Goal: Task Accomplishment & Management: Manage account settings

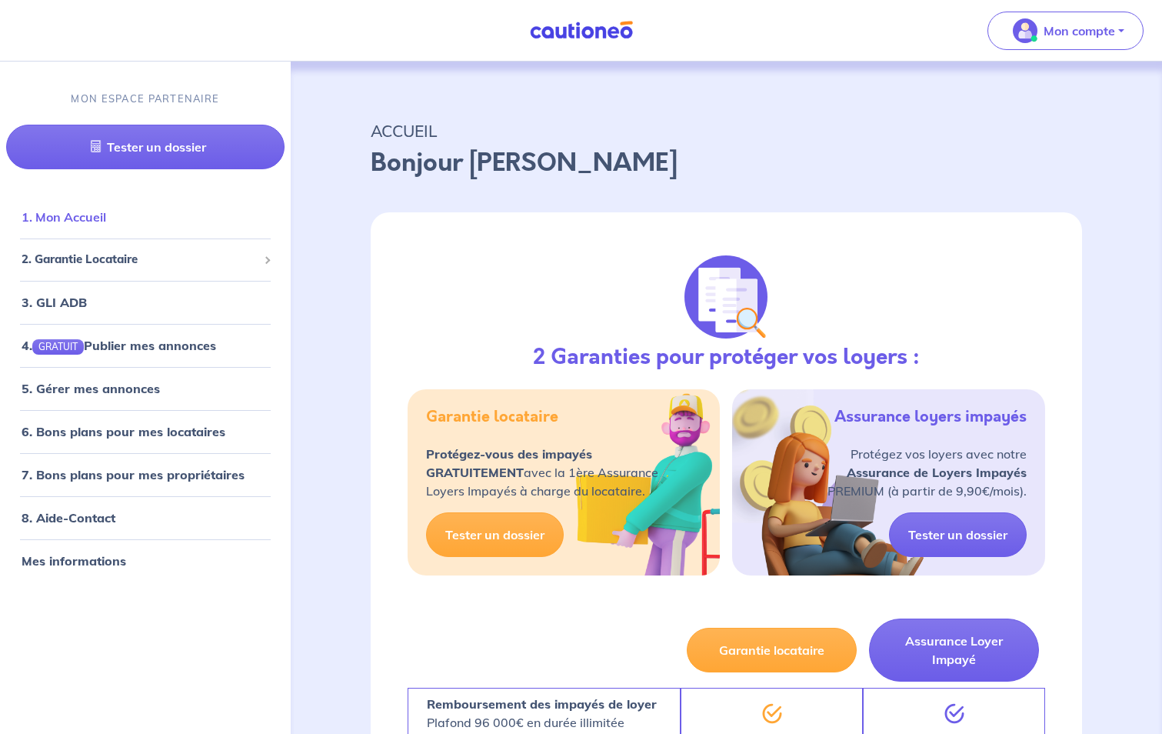
click at [68, 218] on link "1. Mon Accueil" at bounding box center [64, 217] width 85 height 15
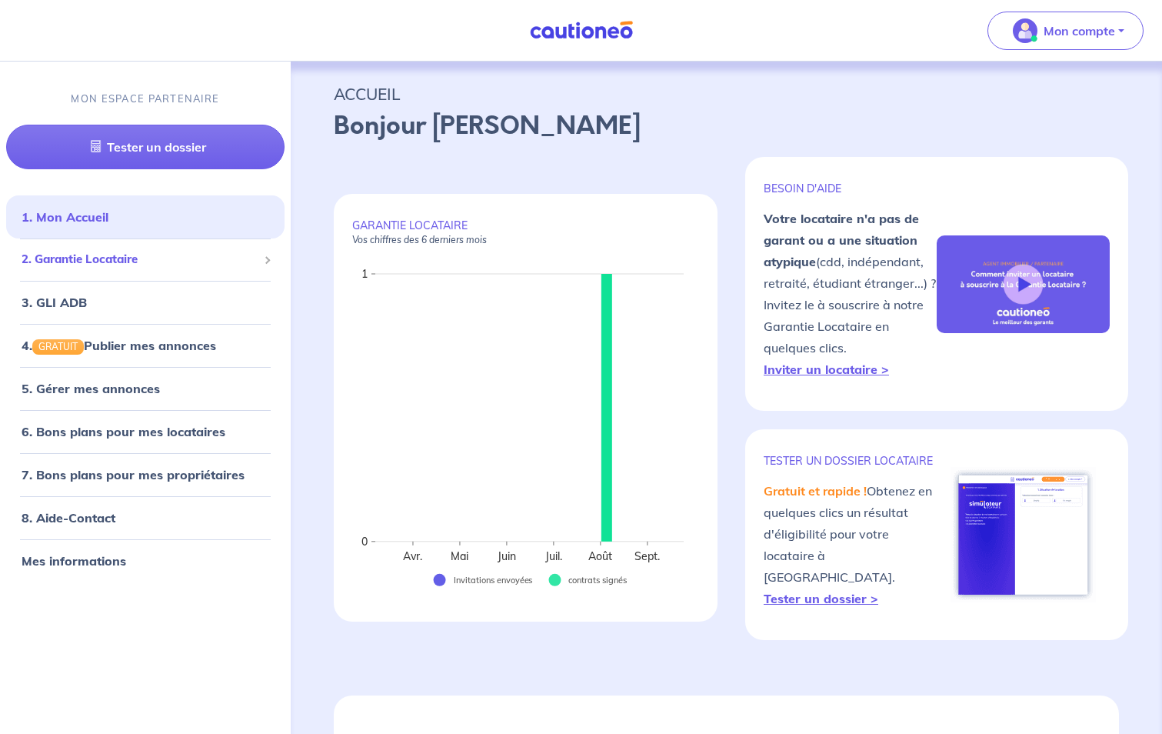
click at [97, 262] on span "2. Garantie Locataire" at bounding box center [140, 260] width 236 height 18
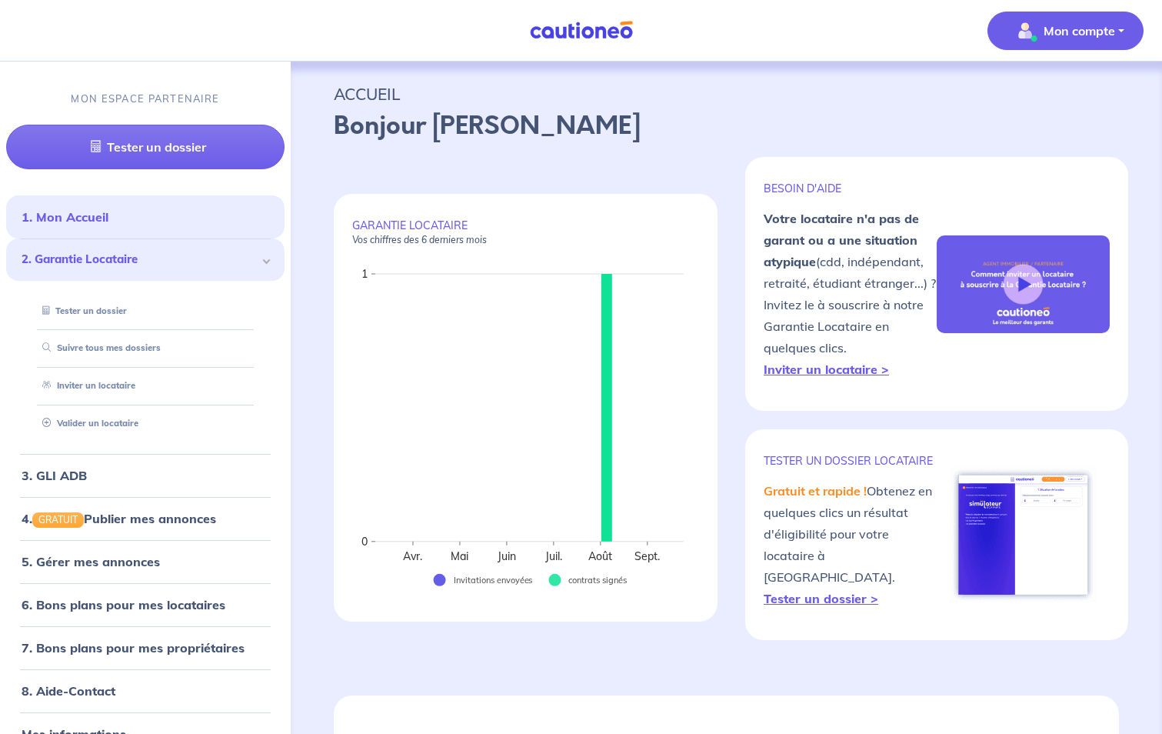
click at [1081, 22] on p "Mon compte" at bounding box center [1080, 31] width 72 height 18
click at [1034, 126] on link "Me déconnecter" at bounding box center [1050, 132] width 124 height 25
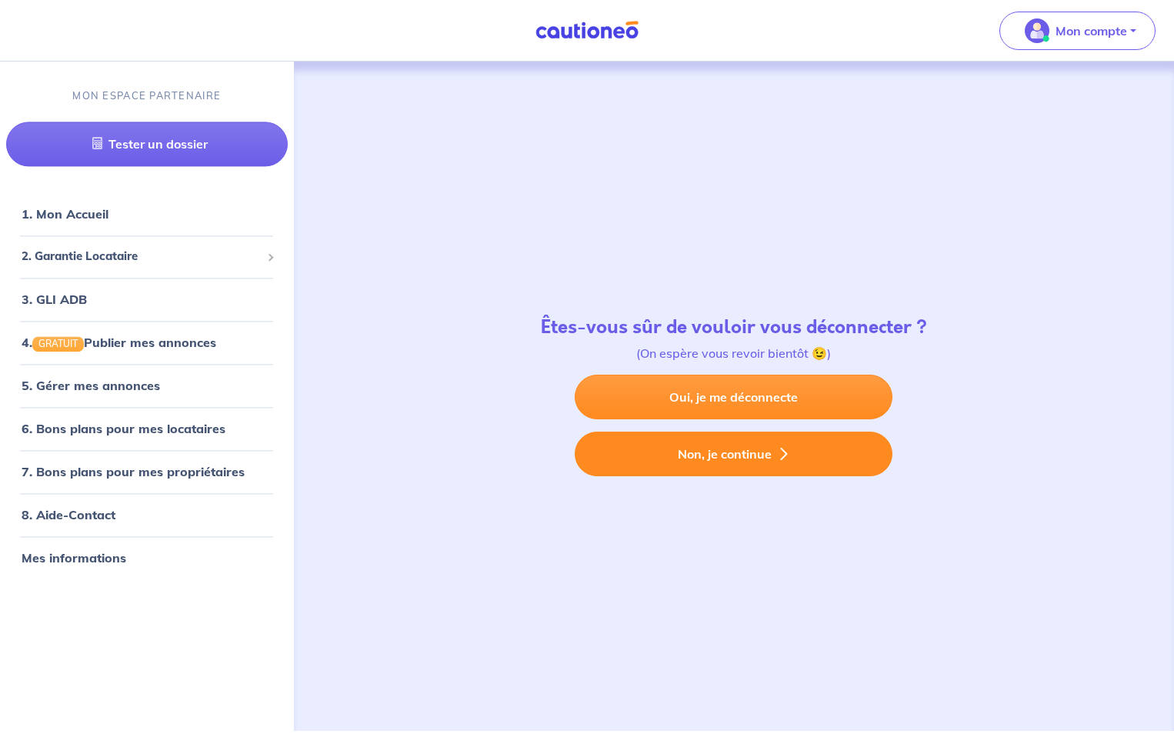
click at [714, 454] on button "Non, je continue" at bounding box center [733, 453] width 318 height 45
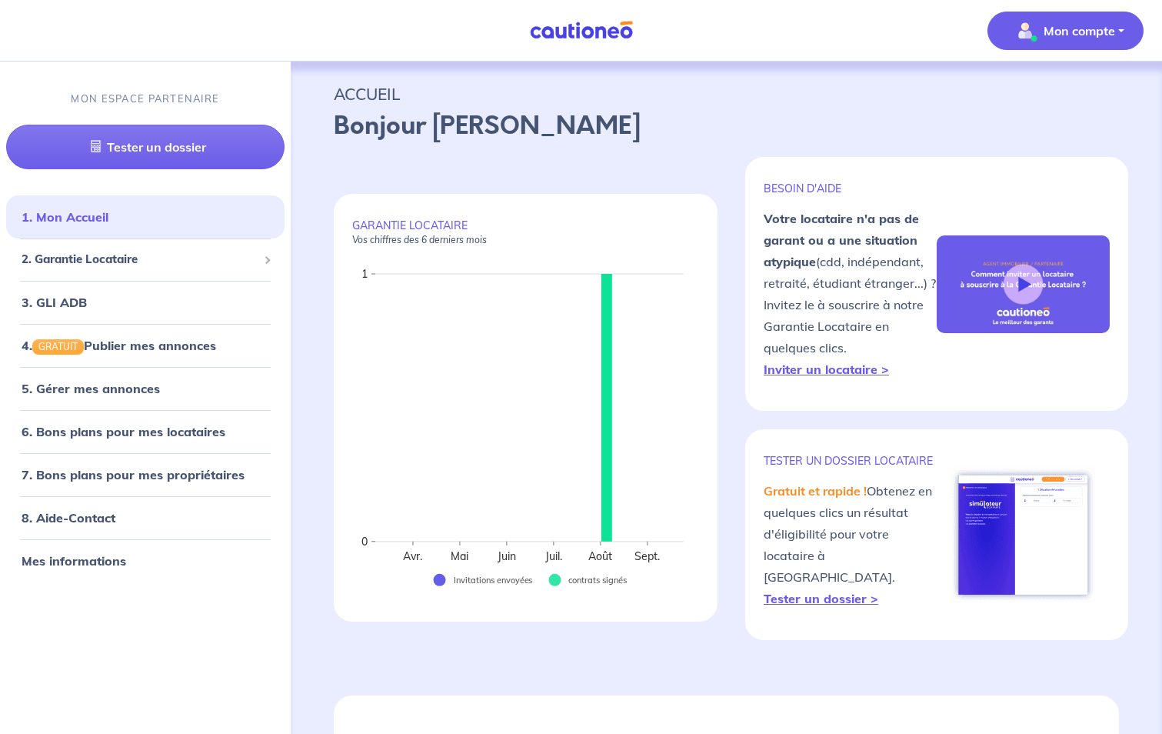
click at [1120, 28] on button "Mon compte" at bounding box center [1065, 31] width 156 height 38
click at [1044, 107] on link "Mes informations" at bounding box center [1050, 95] width 124 height 25
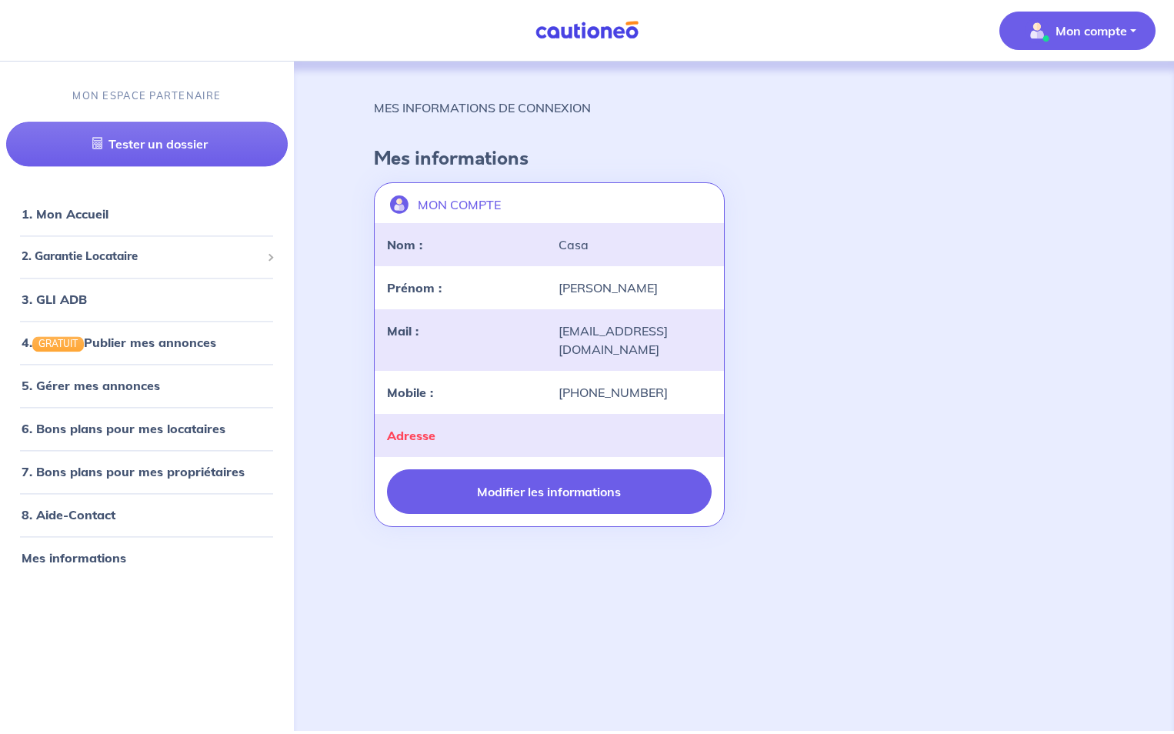
click at [562, 494] on button "Modifier les informations" at bounding box center [549, 491] width 325 height 45
select select "FR"
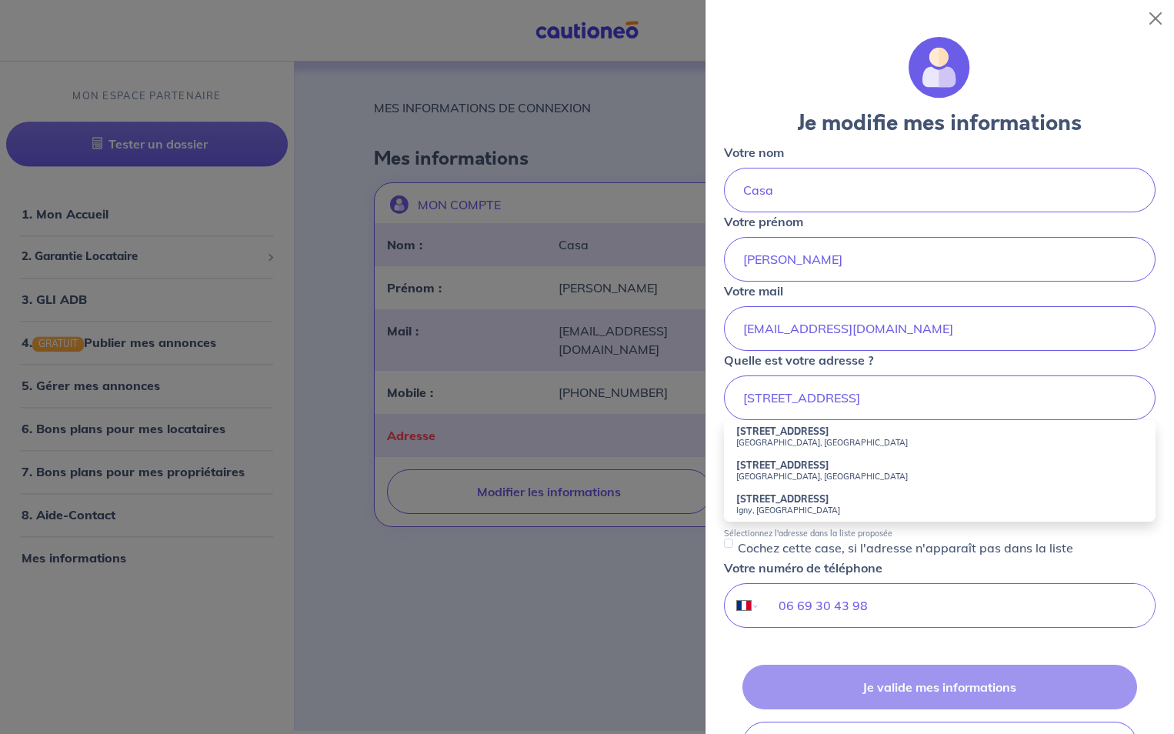
click at [787, 440] on small "[GEOGRAPHIC_DATA], [GEOGRAPHIC_DATA]" at bounding box center [939, 442] width 407 height 11
type input "[STREET_ADDRESS]"
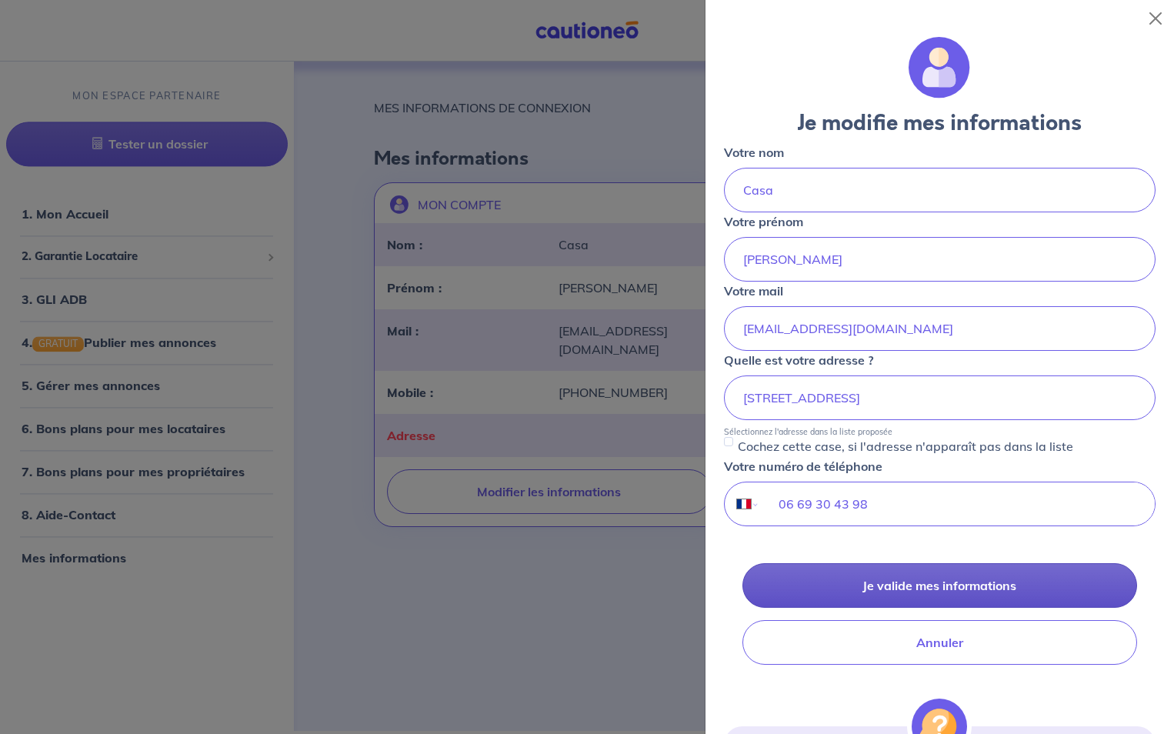
click at [940, 590] on button "Je valide mes informations" at bounding box center [939, 585] width 395 height 45
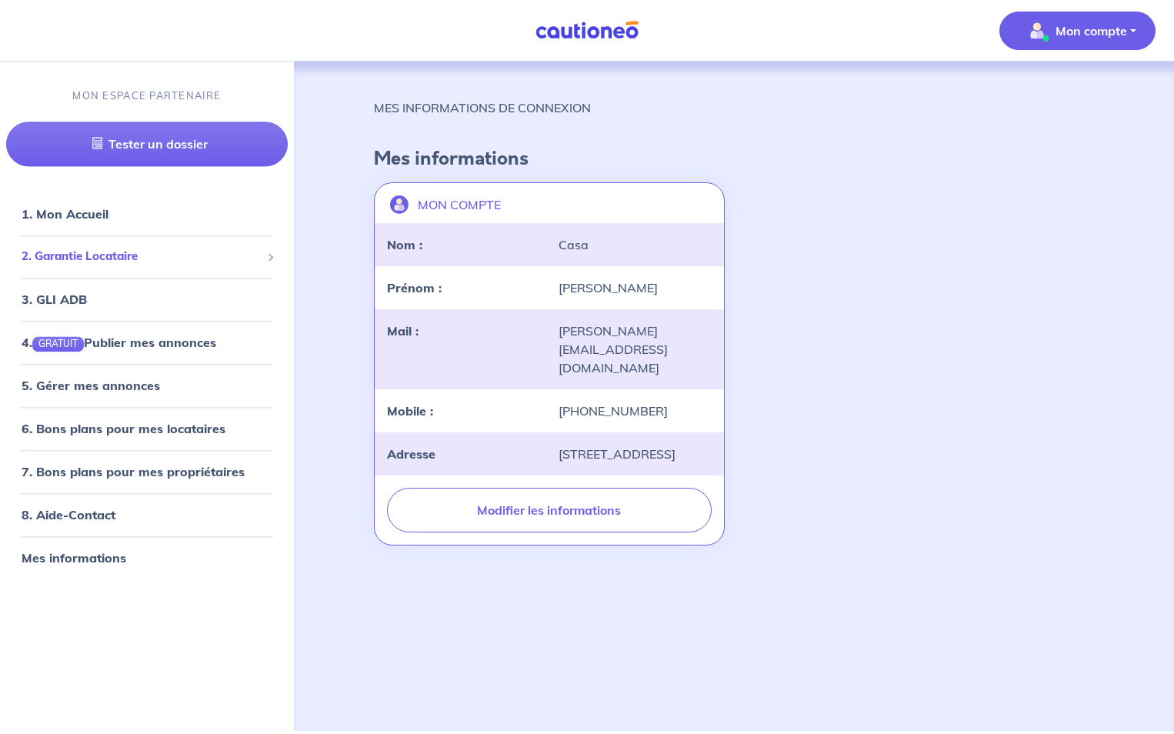
click at [65, 257] on span "2. Garantie Locataire" at bounding box center [141, 257] width 239 height 18
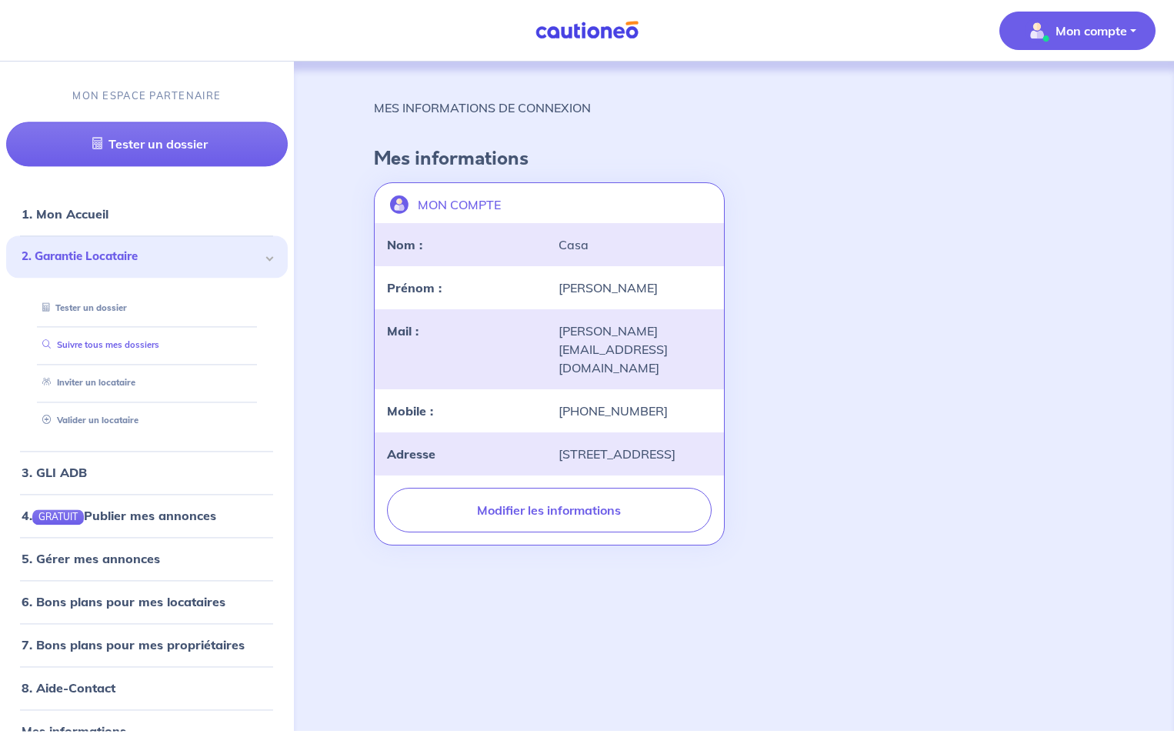
click at [91, 350] on link "Suivre tous mes dossiers" at bounding box center [97, 345] width 123 height 11
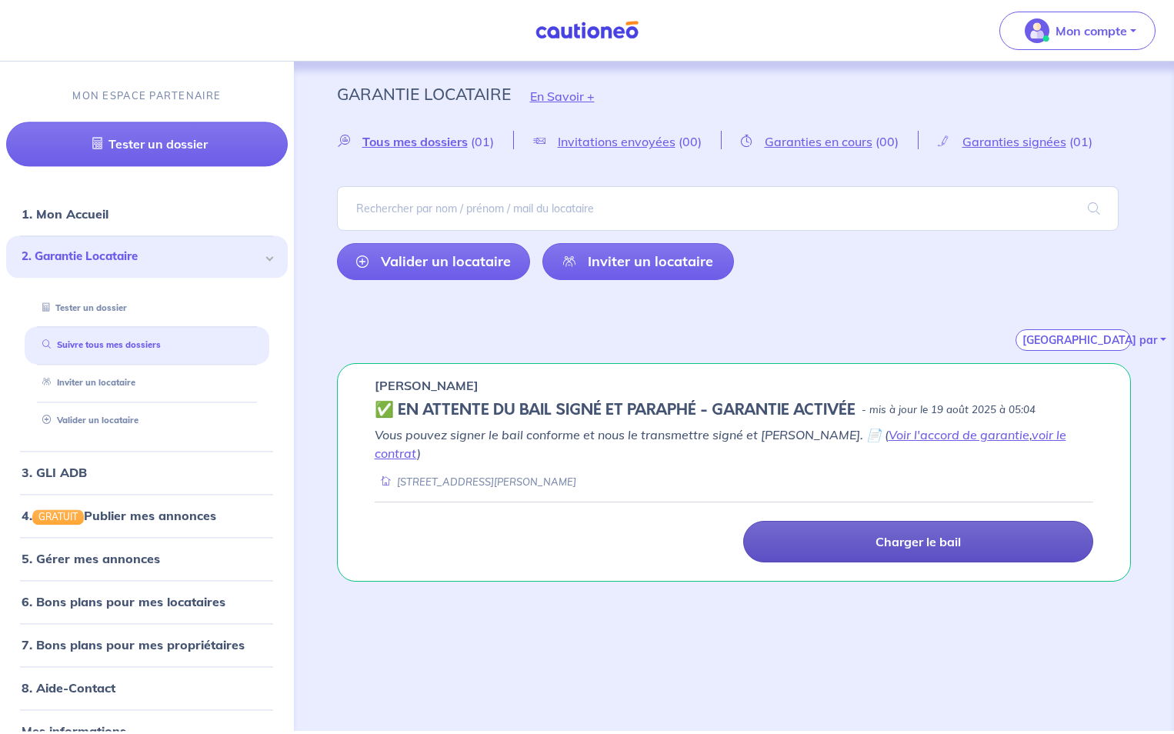
click at [917, 534] on p "Charger le bail" at bounding box center [917, 541] width 85 height 15
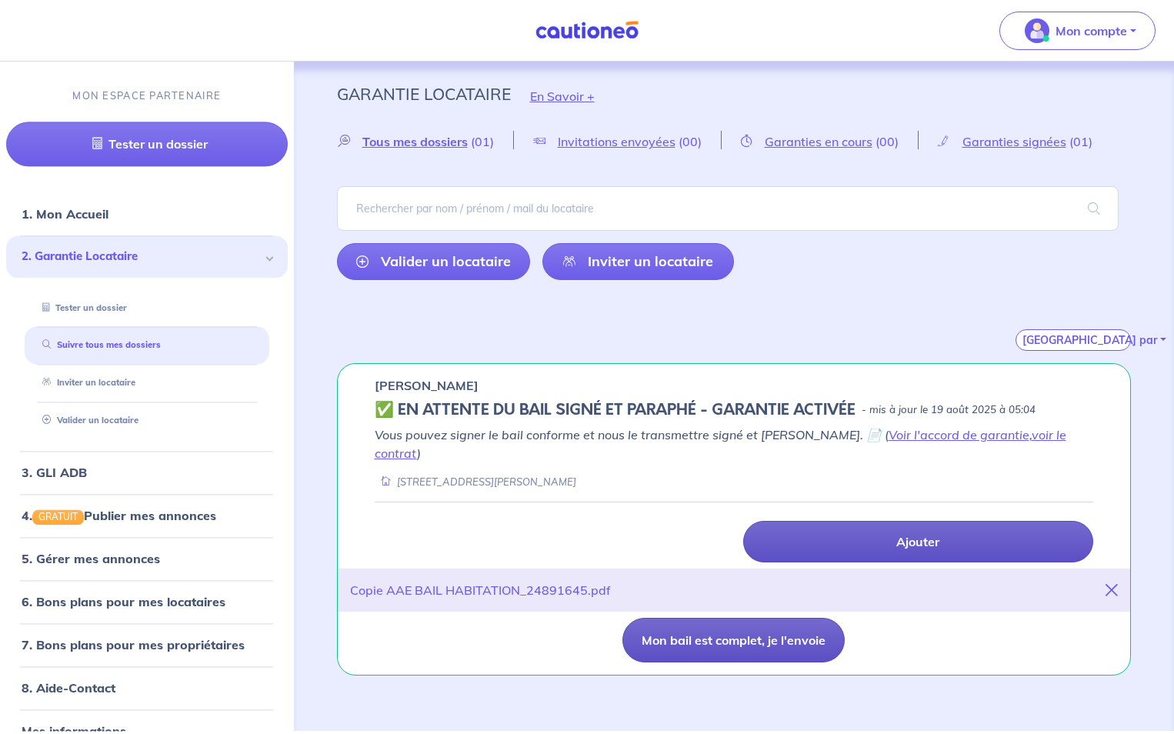
click at [736, 623] on button "Mon bail est complet, je l'envoie" at bounding box center [733, 640] width 222 height 45
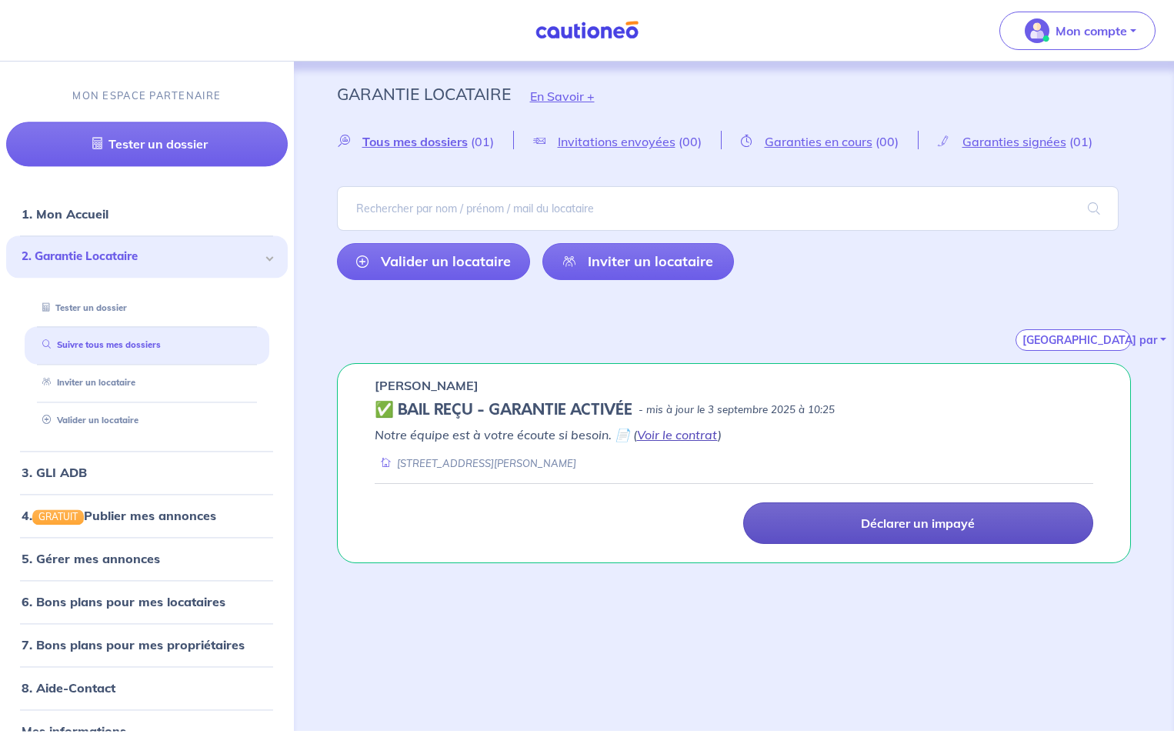
click at [674, 435] on link "Voir le contrat" at bounding box center [677, 434] width 81 height 15
